Goal: Task Accomplishment & Management: Complete application form

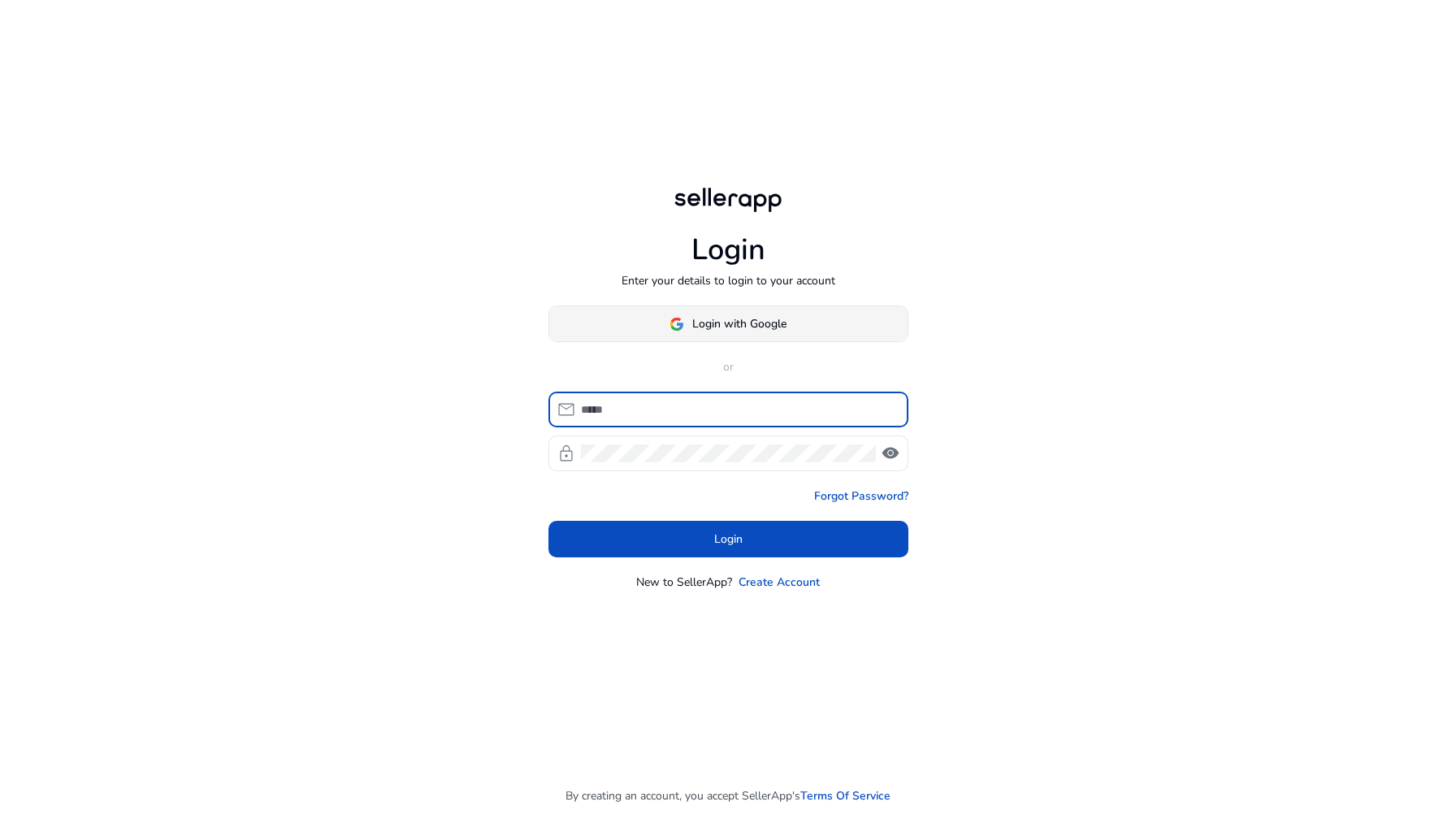
type input "**********"
click at [626, 340] on span at bounding box center [728, 325] width 358 height 39
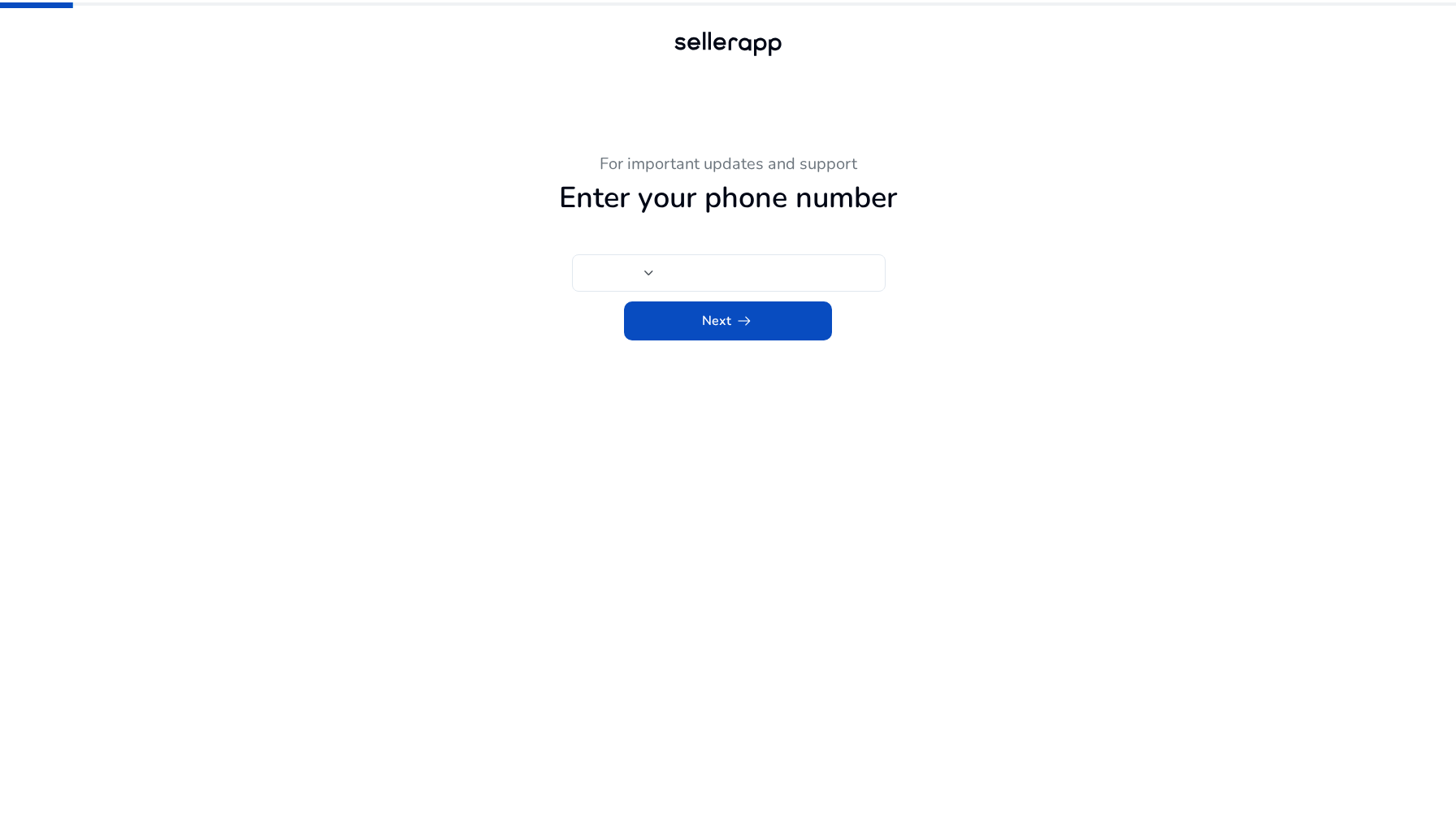
type input "***"
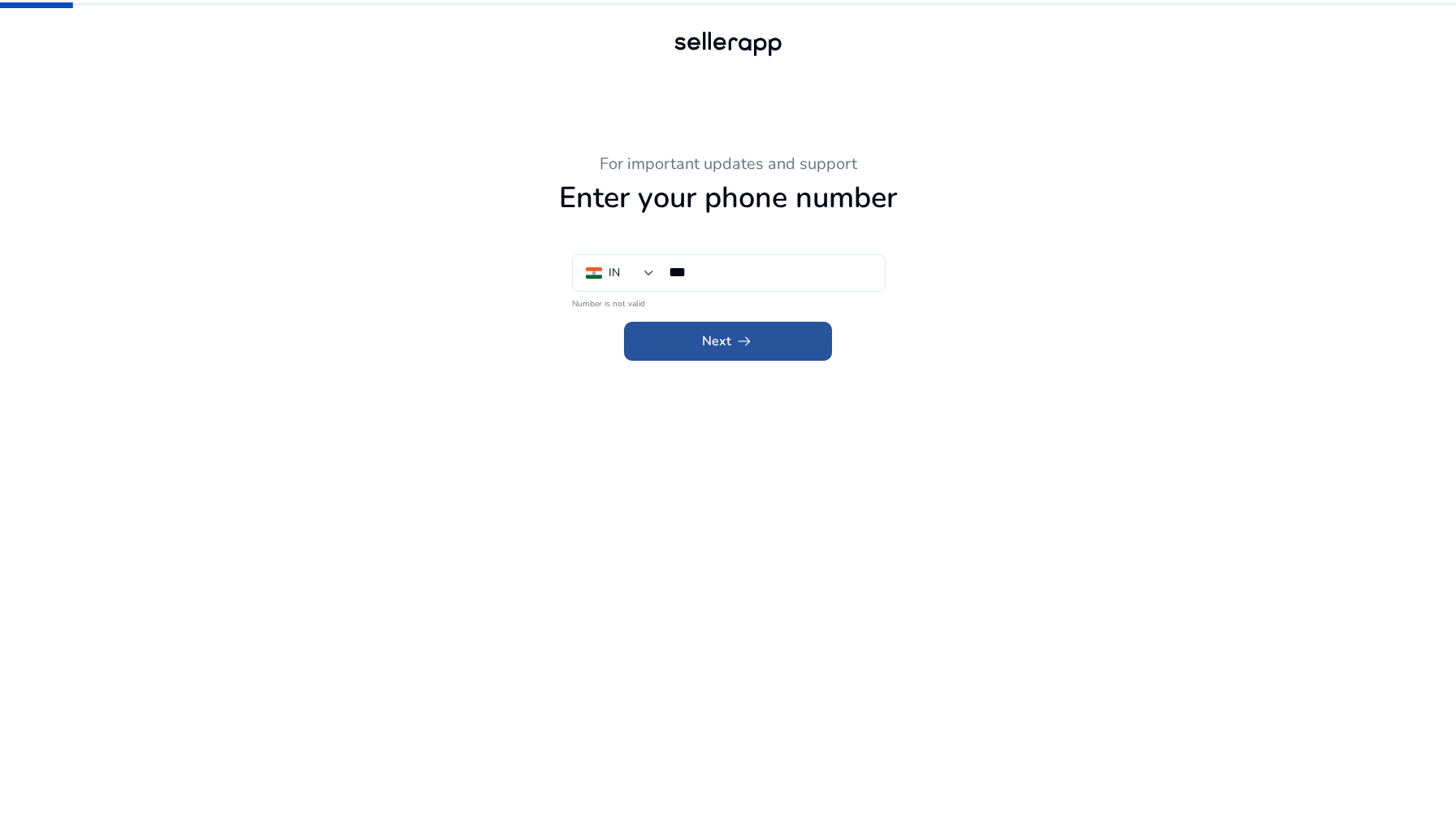
click at [676, 349] on span at bounding box center [728, 342] width 208 height 39
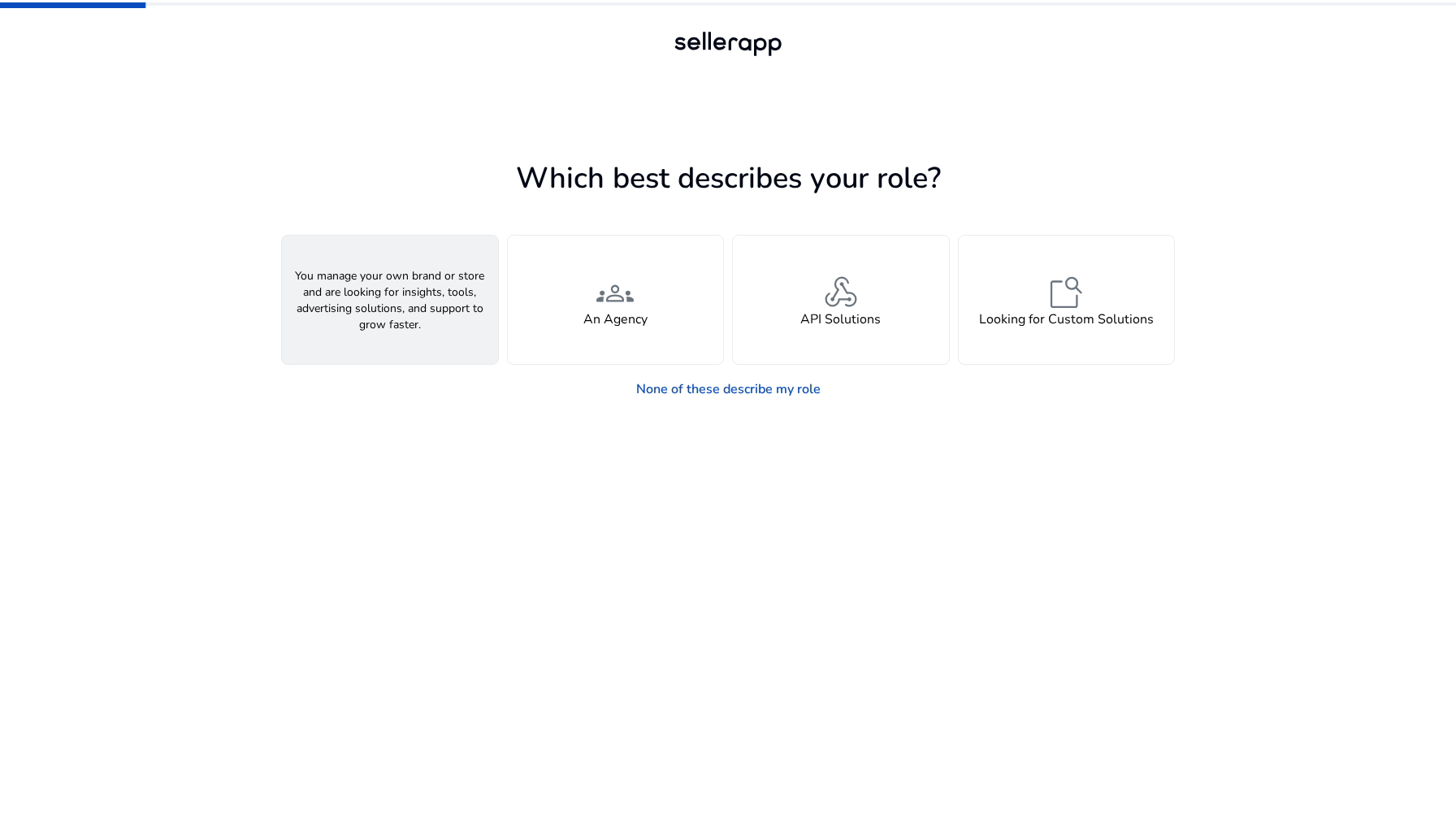
click at [467, 318] on div "person A Seller" at bounding box center [390, 300] width 216 height 129
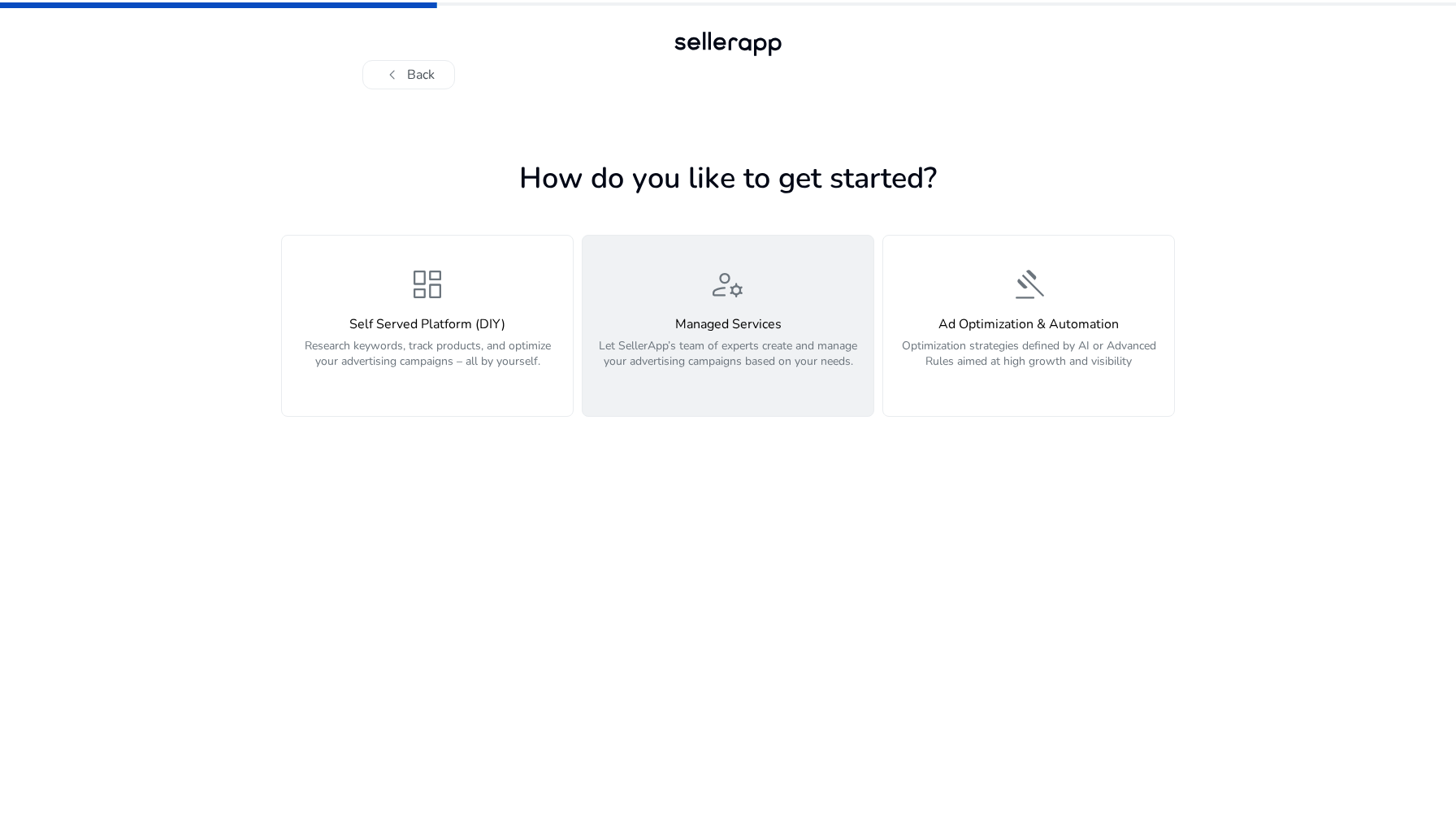
click at [653, 314] on div "manage_accounts Managed Services Let SellerApp’s team of experts create and man…" at bounding box center [728, 326] width 272 height 122
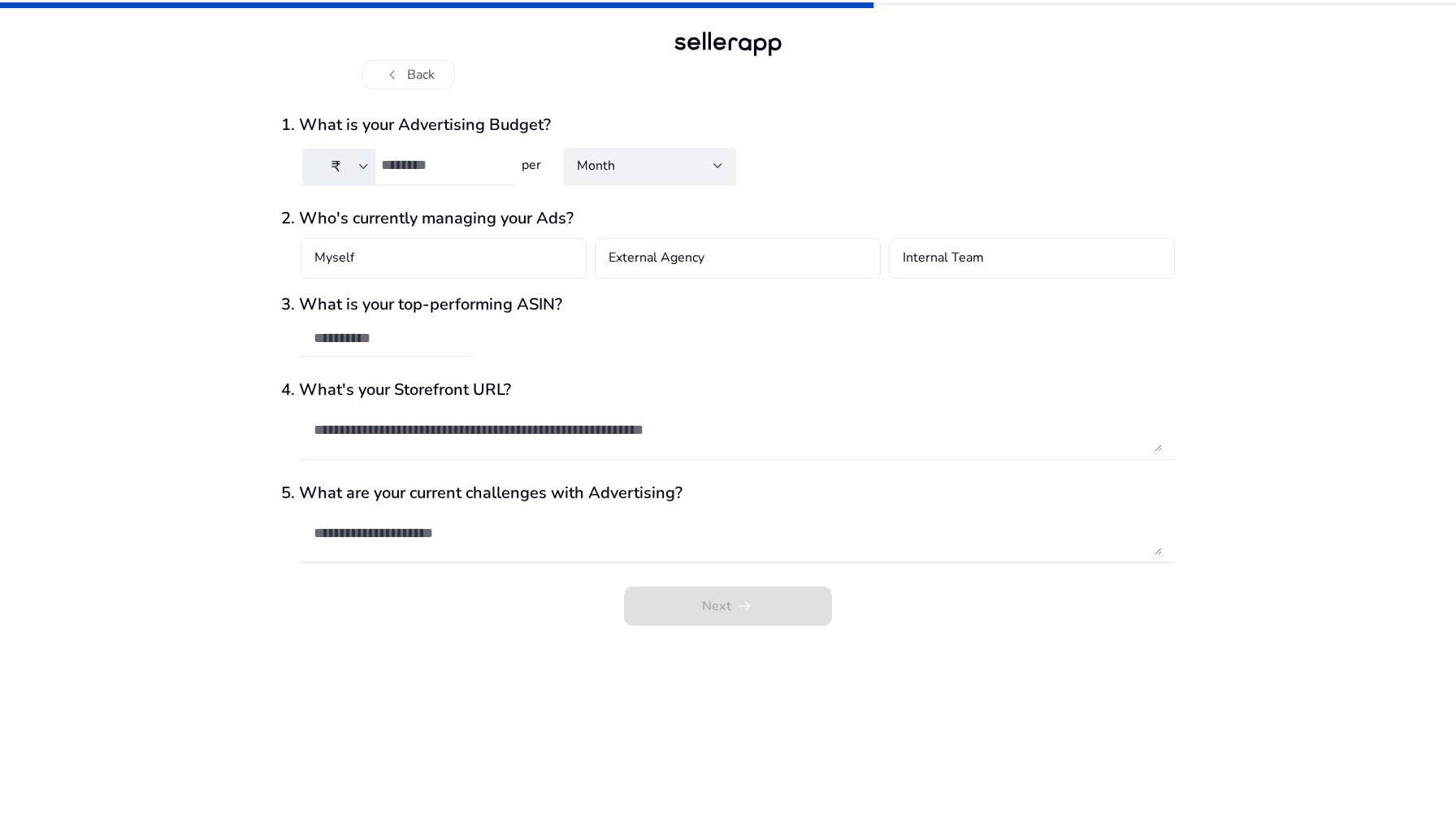
type input "*"
click at [496, 164] on input "*" at bounding box center [441, 164] width 121 height 18
click at [678, 597] on span "submit" at bounding box center [728, 607] width 208 height 39
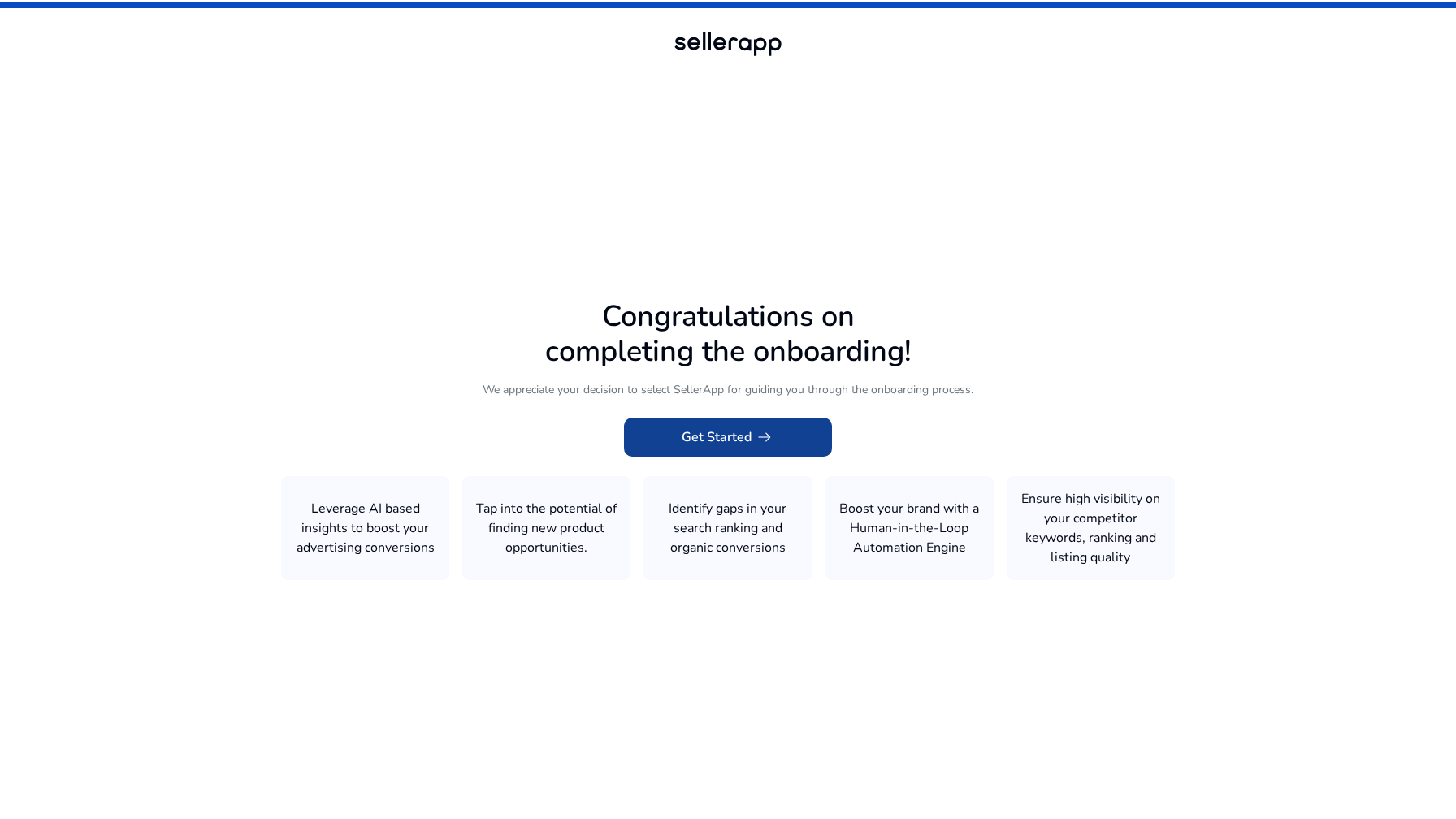
click at [707, 439] on span "Get Started arrow_right_alt" at bounding box center [728, 437] width 93 height 20
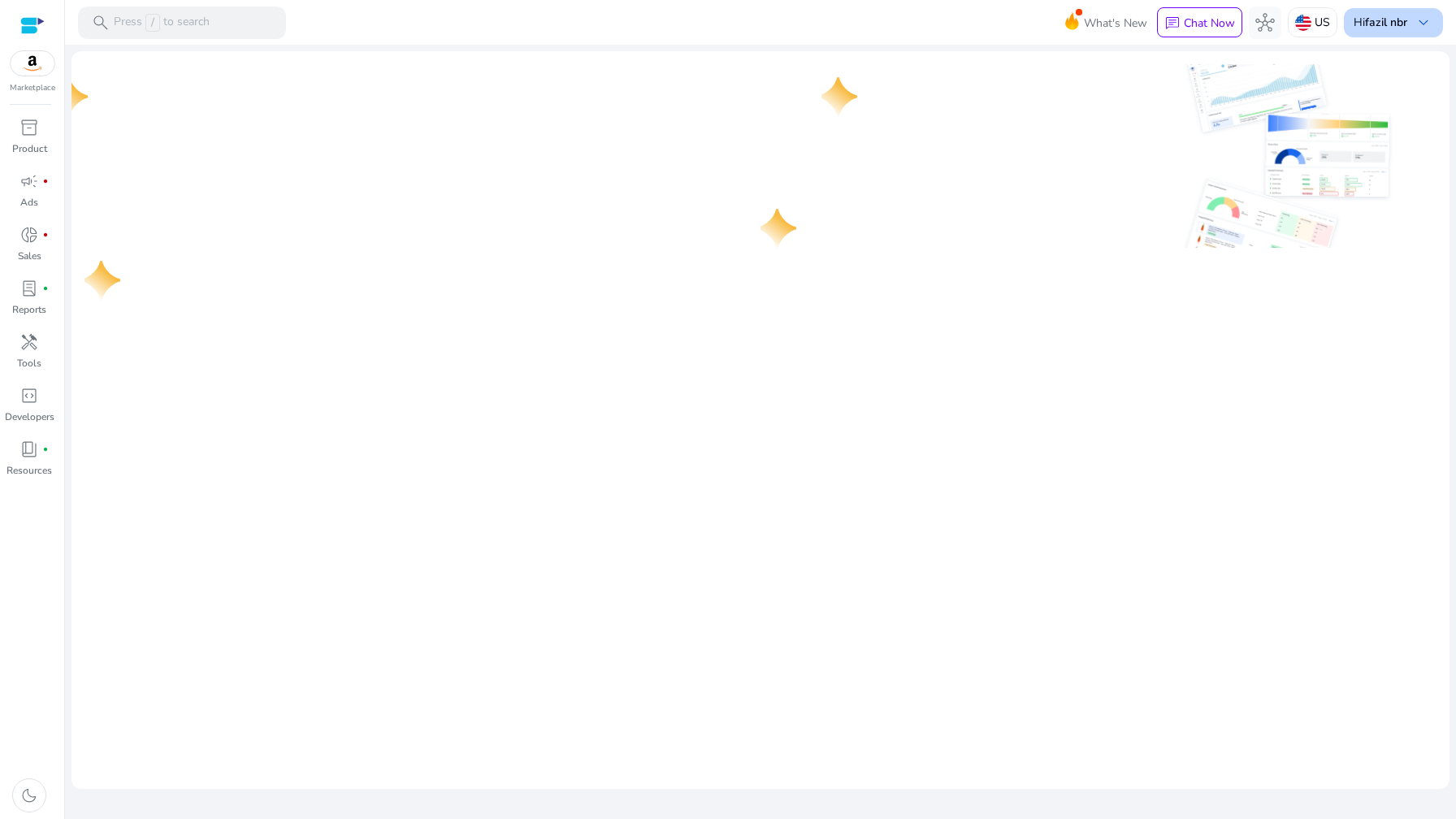
click at [1399, 20] on b "fazil nbr" at bounding box center [1386, 22] width 42 height 15
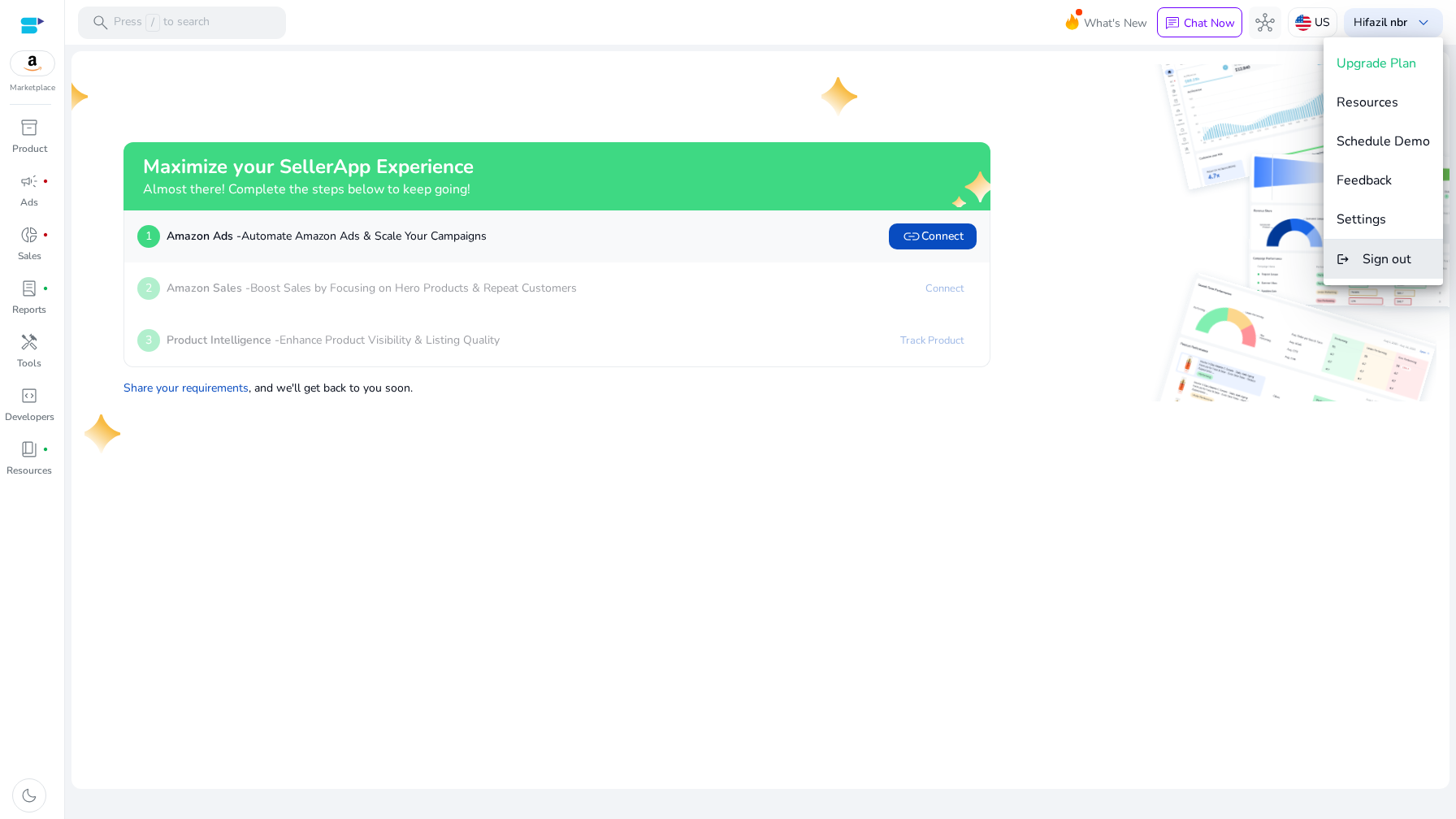
click at [1373, 259] on span "Sign out" at bounding box center [1387, 259] width 49 height 18
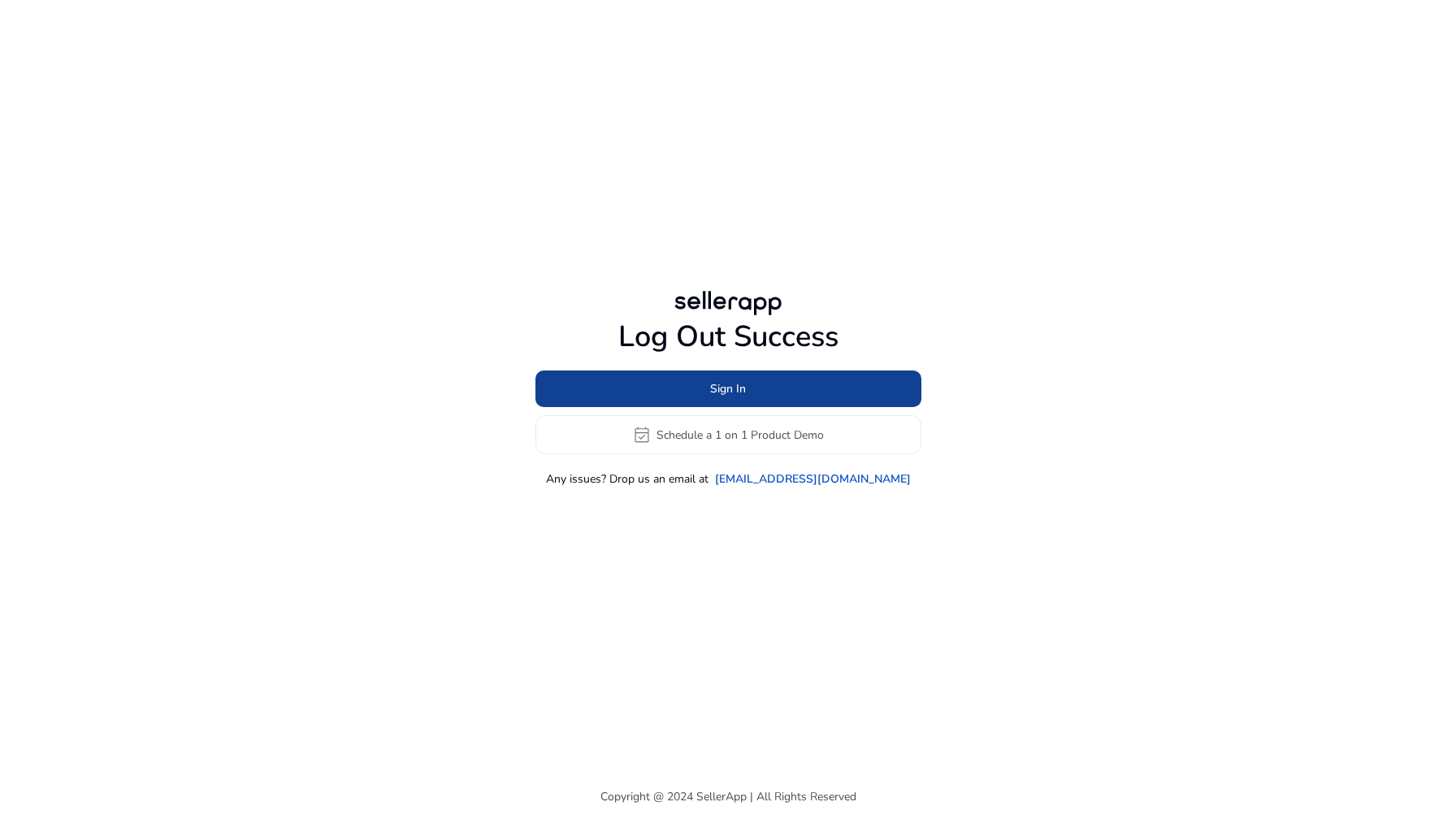
click at [726, 396] on span "Sign In" at bounding box center [728, 389] width 36 height 17
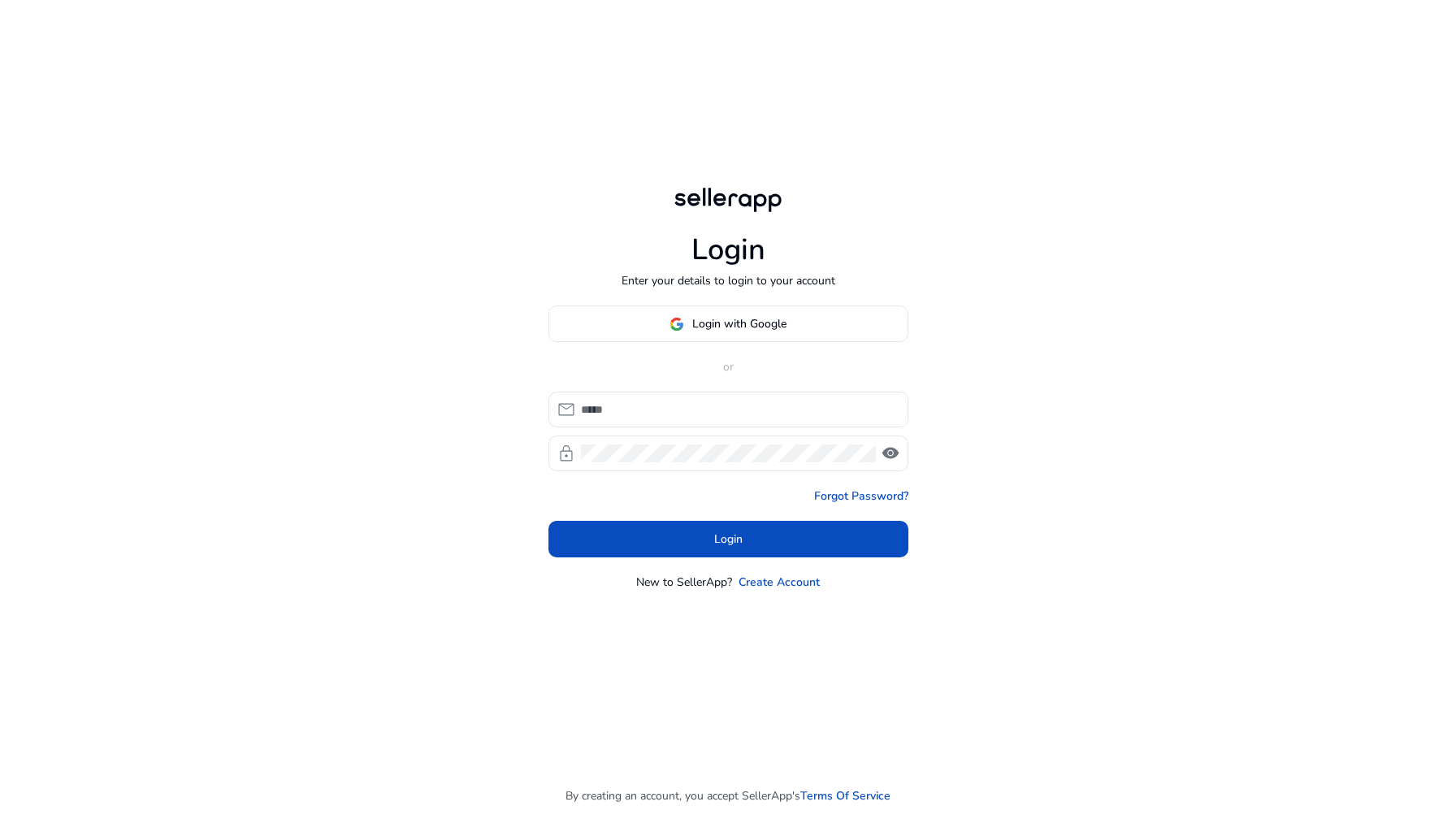
type input "**********"
click at [638, 325] on span at bounding box center [728, 325] width 358 height 39
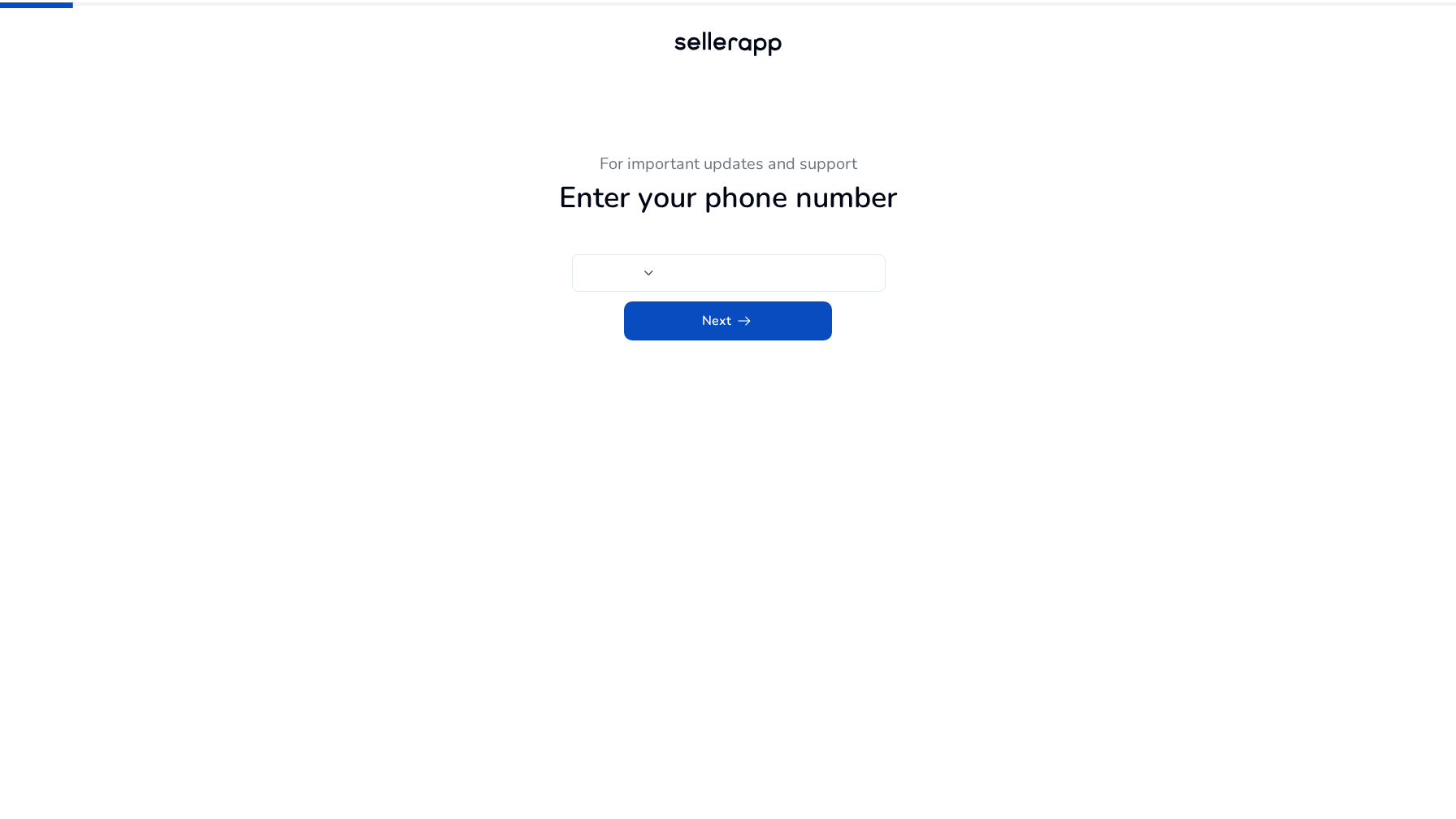
type input "***"
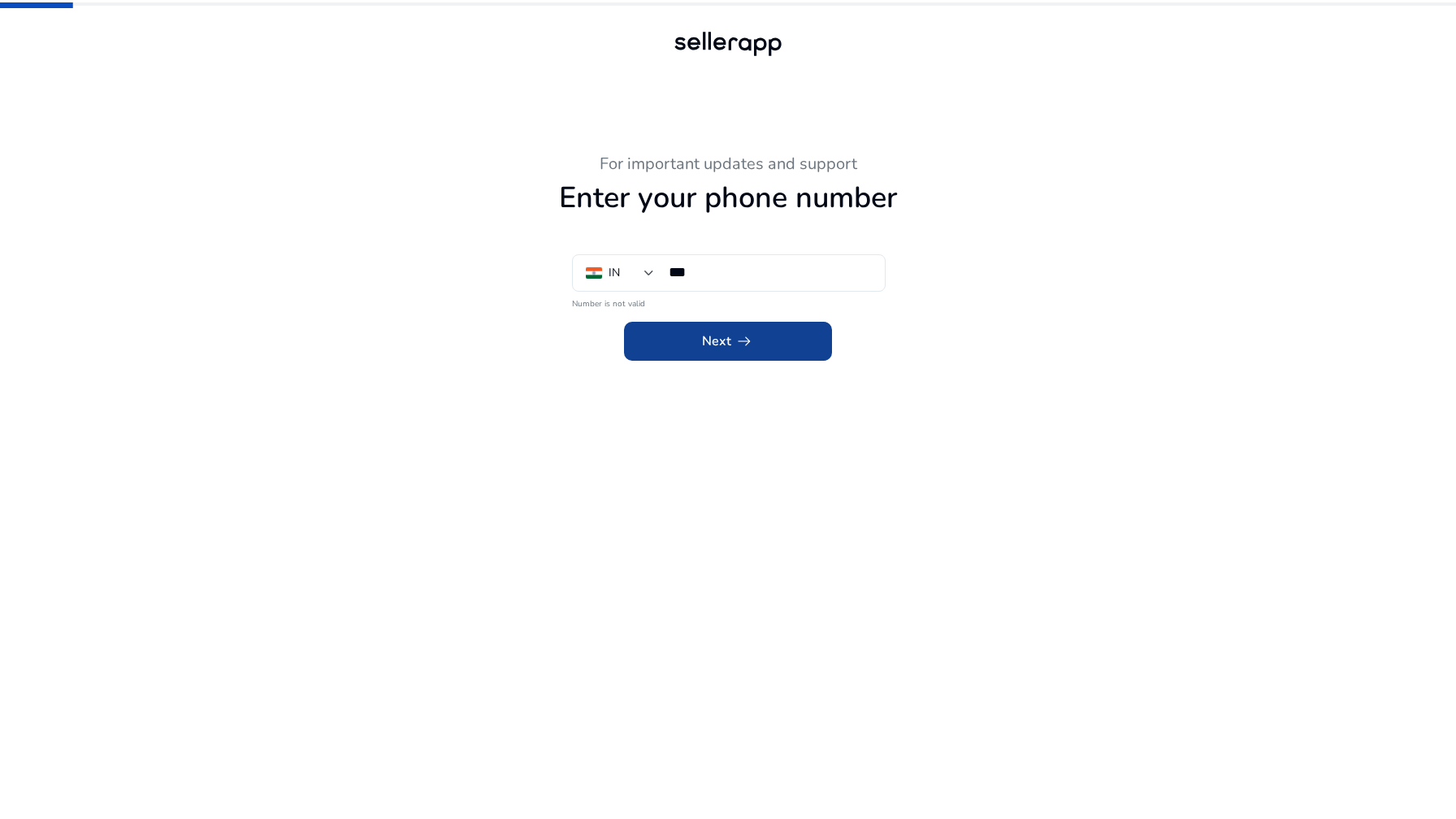
click at [701, 332] on span at bounding box center [728, 342] width 208 height 39
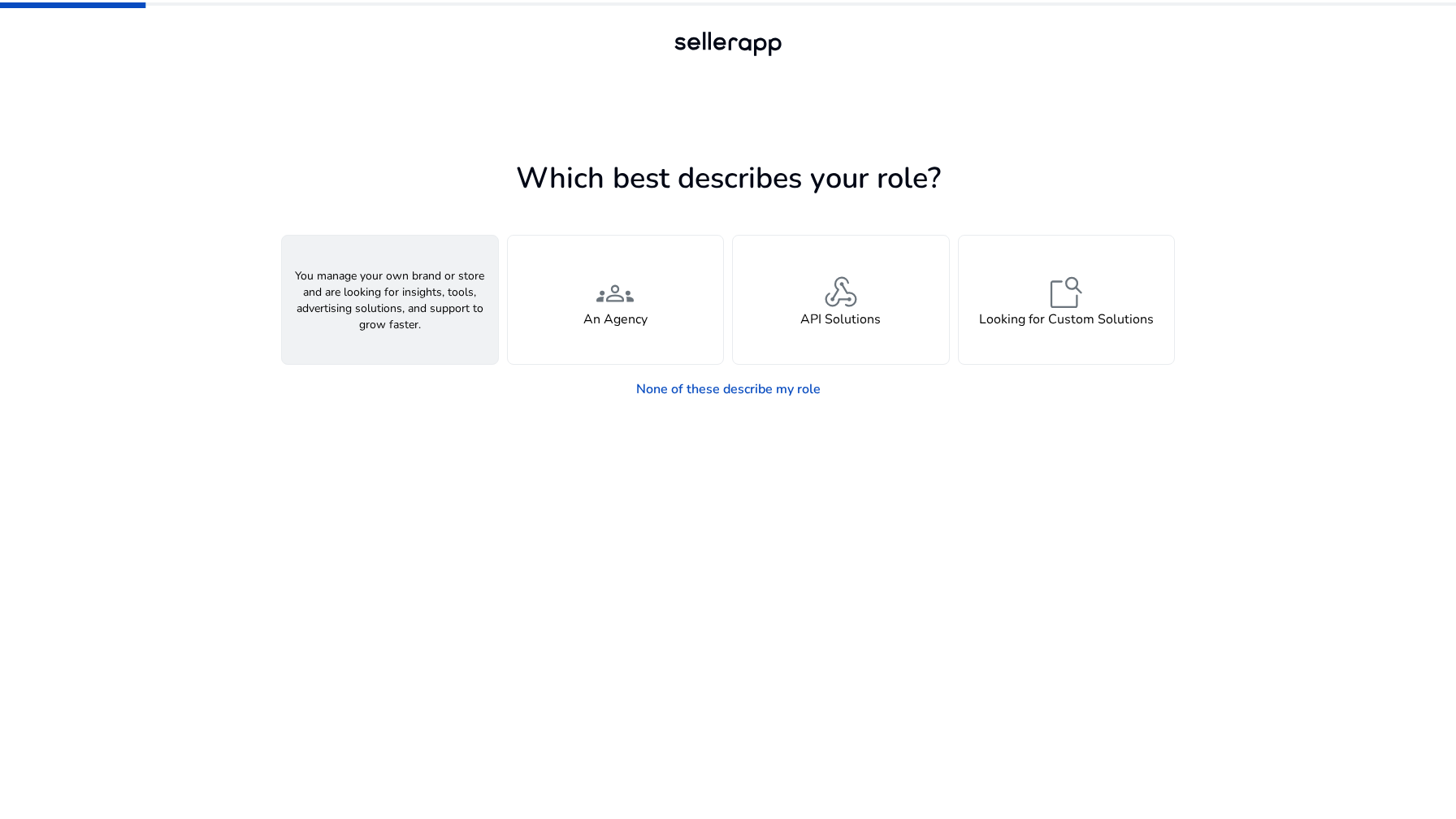
click at [434, 326] on div "person A Seller" at bounding box center [390, 300] width 216 height 129
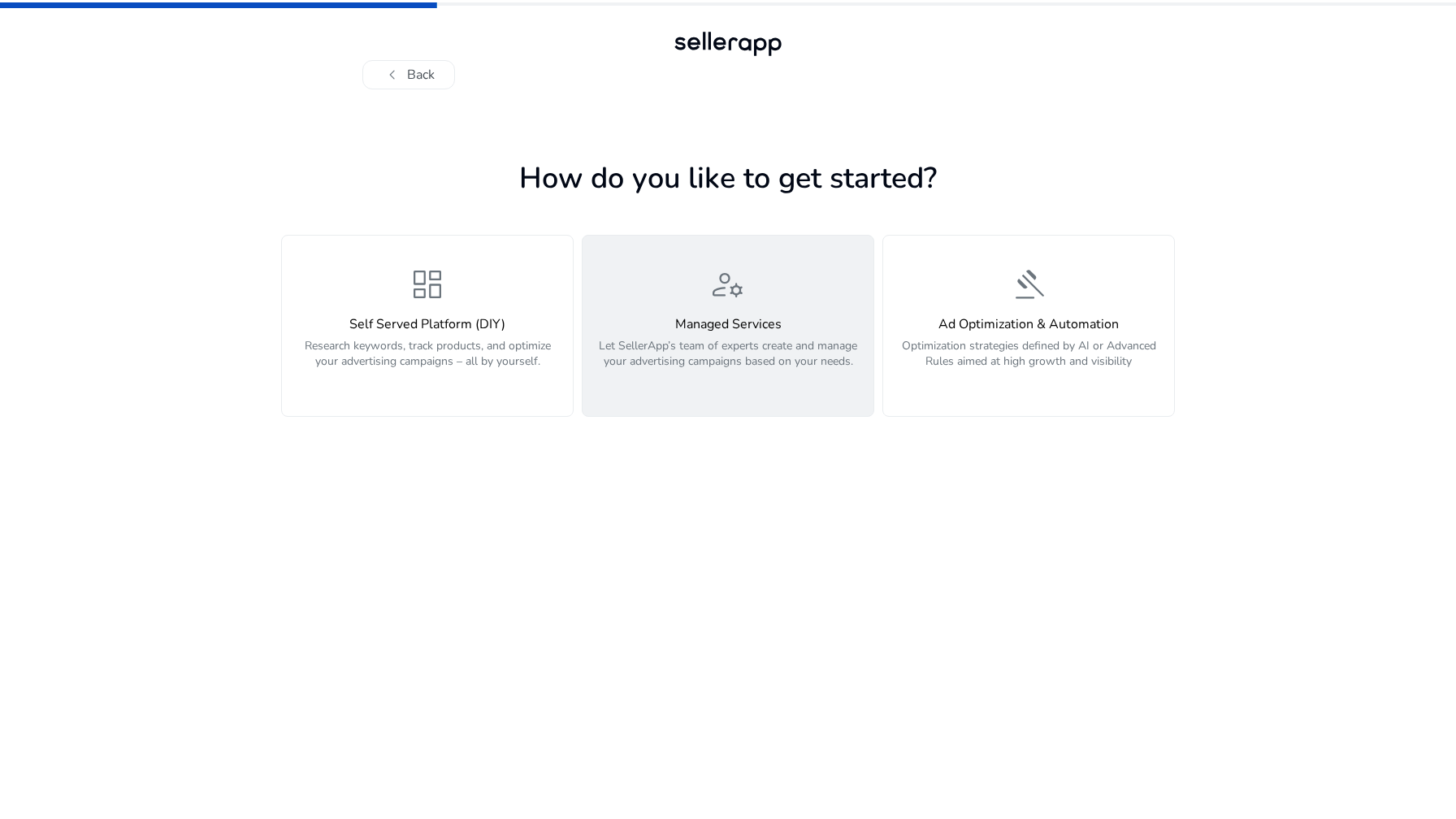
click at [644, 290] on div "manage_accounts Managed Services Let SellerApp’s team of experts create and man…" at bounding box center [728, 326] width 272 height 122
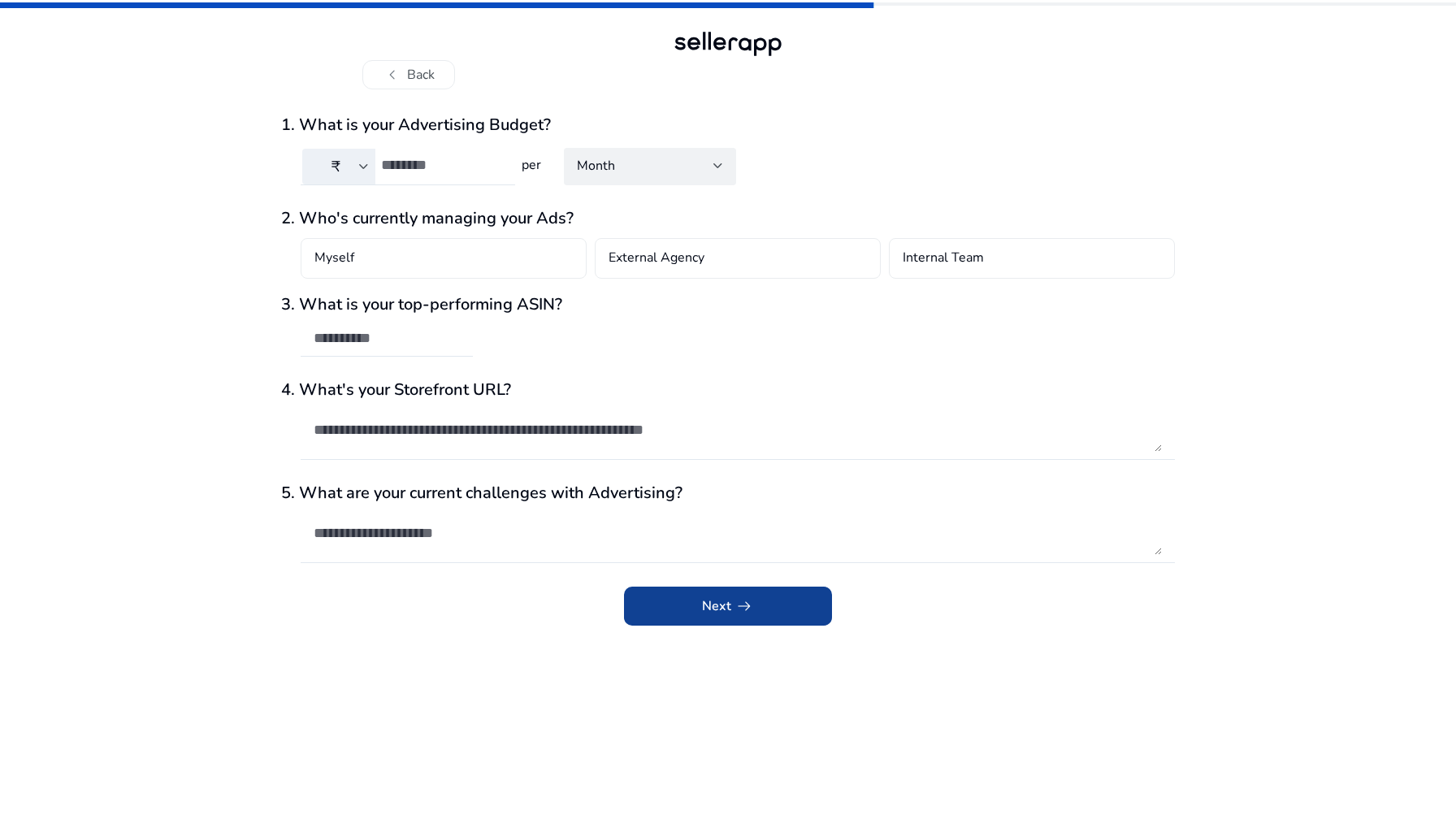
click at [675, 601] on span "submit" at bounding box center [728, 607] width 208 height 39
type input "*"
click at [498, 160] on input "*" at bounding box center [441, 164] width 121 height 18
click at [656, 173] on div "Month" at bounding box center [644, 165] width 136 height 18
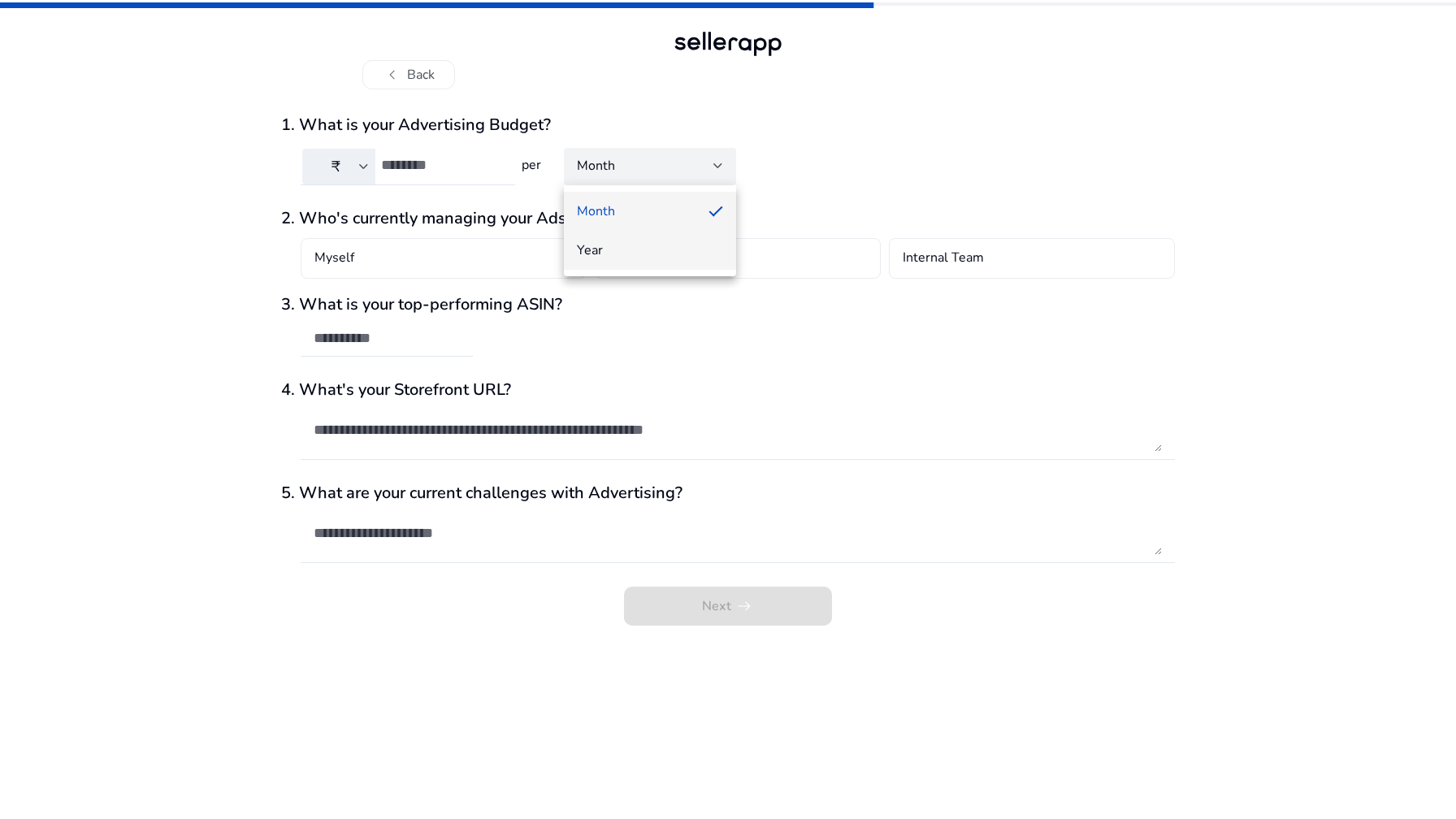
click at [650, 248] on span "Year" at bounding box center [650, 250] width 147 height 18
click at [668, 164] on div "Year" at bounding box center [644, 165] width 136 height 18
click at [664, 206] on span "Month" at bounding box center [650, 211] width 147 height 18
click at [555, 430] on textarea at bounding box center [738, 429] width 848 height 44
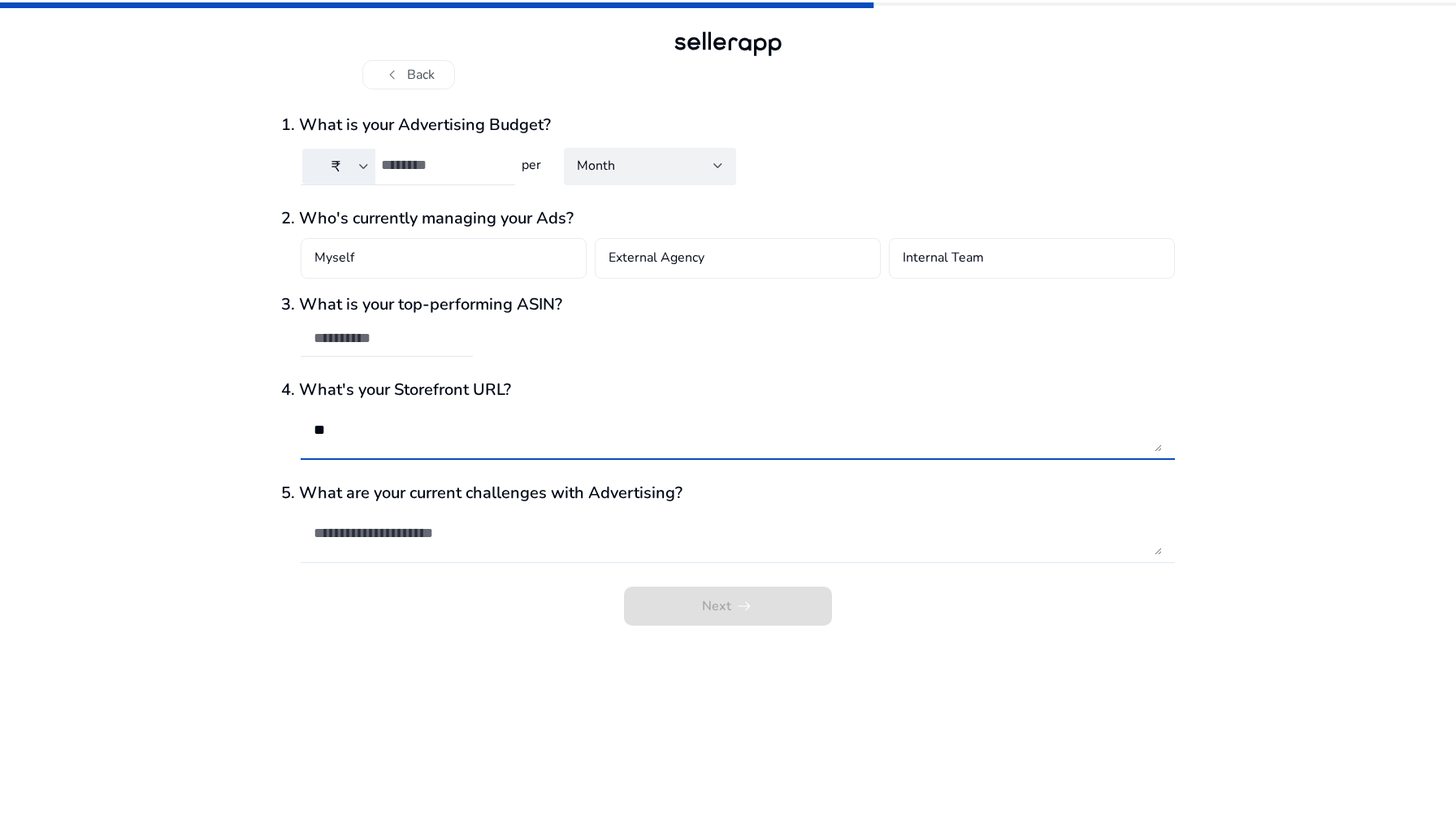
type textarea "*"
click at [481, 564] on div at bounding box center [738, 571] width 874 height 17
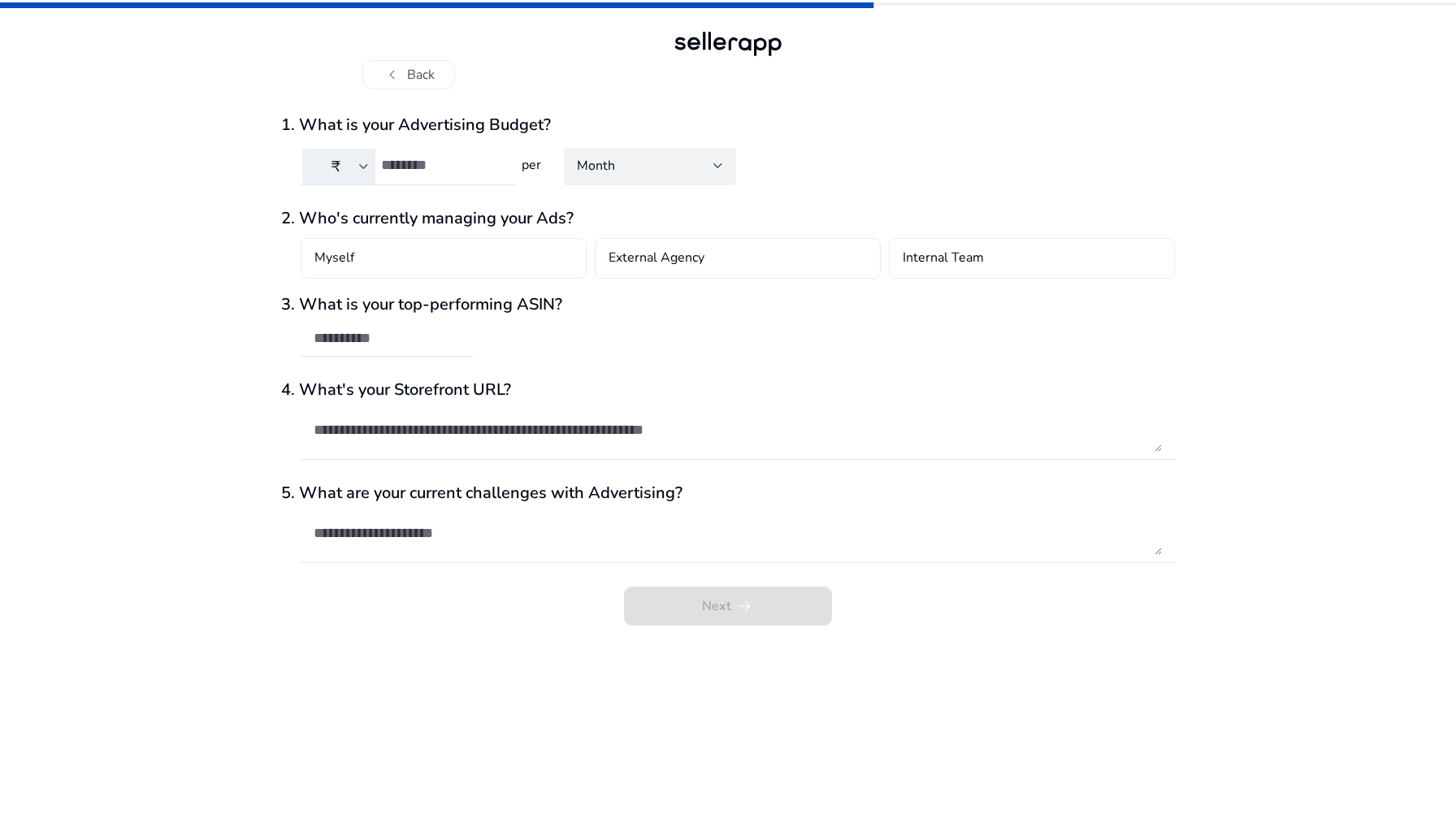
click at [485, 549] on textarea at bounding box center [738, 533] width 848 height 44
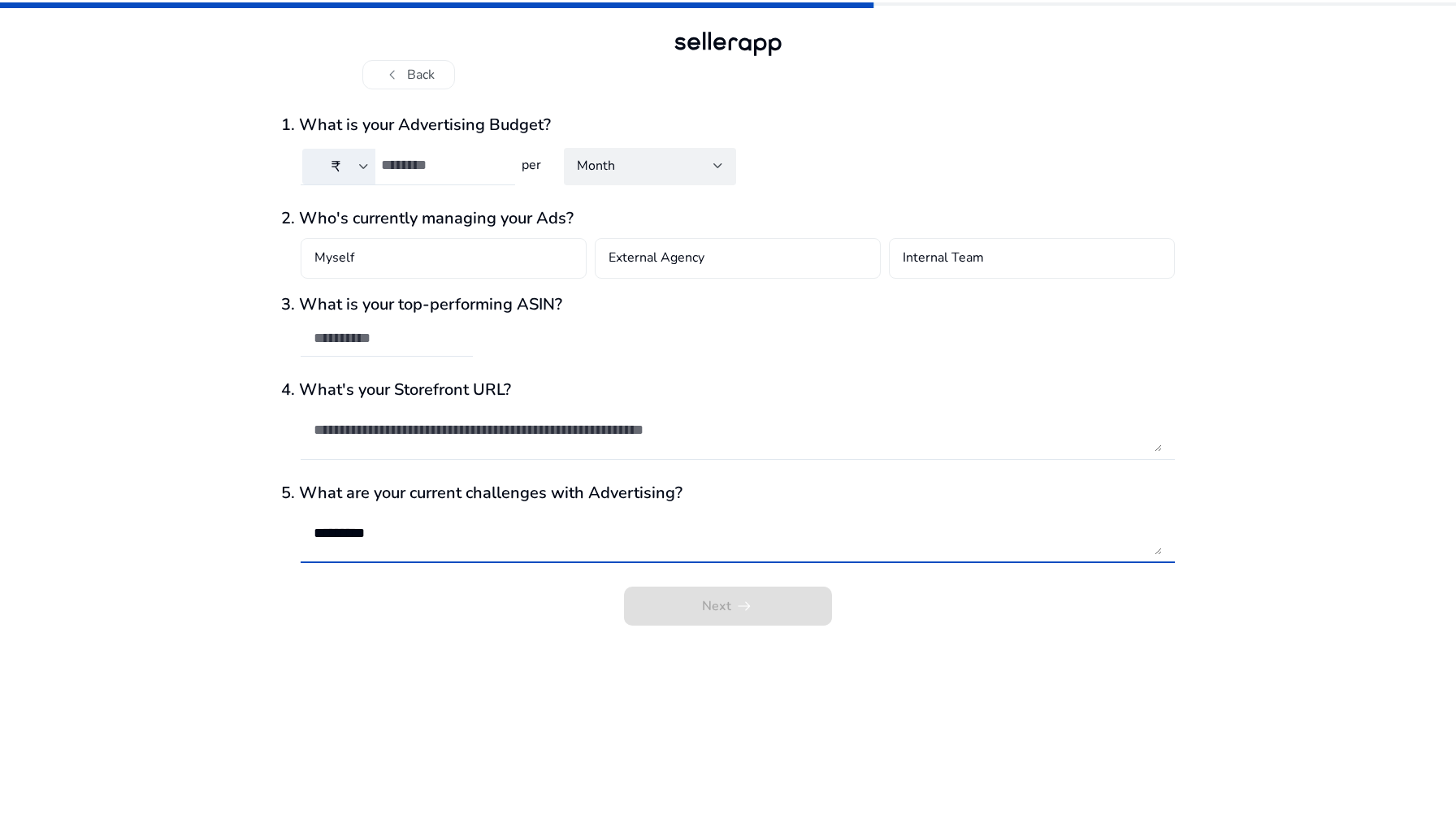
type textarea "**********"
